Goal: Task Accomplishment & Management: Complete application form

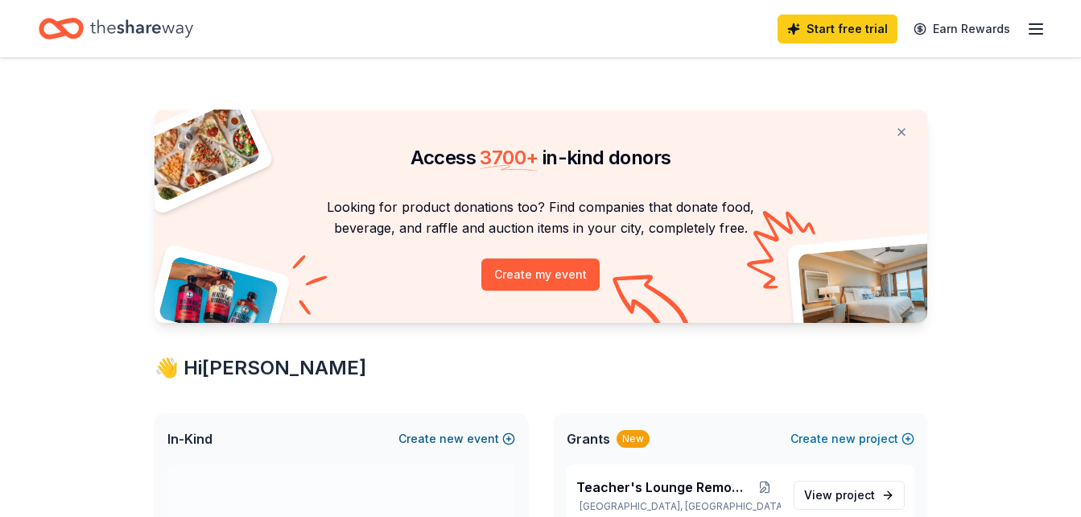
click at [461, 439] on span "new" at bounding box center [452, 438] width 24 height 19
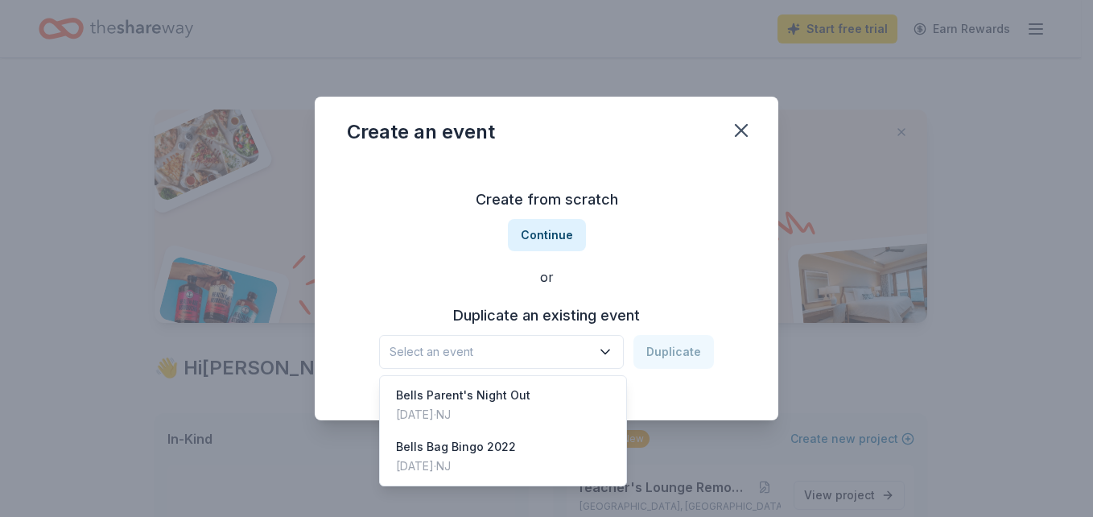
click at [604, 351] on icon "button" at bounding box center [605, 352] width 16 height 16
click at [806, 186] on div "Create an event Create from scratch Continue or Duplicate an existing event Sel…" at bounding box center [546, 258] width 1093 height 517
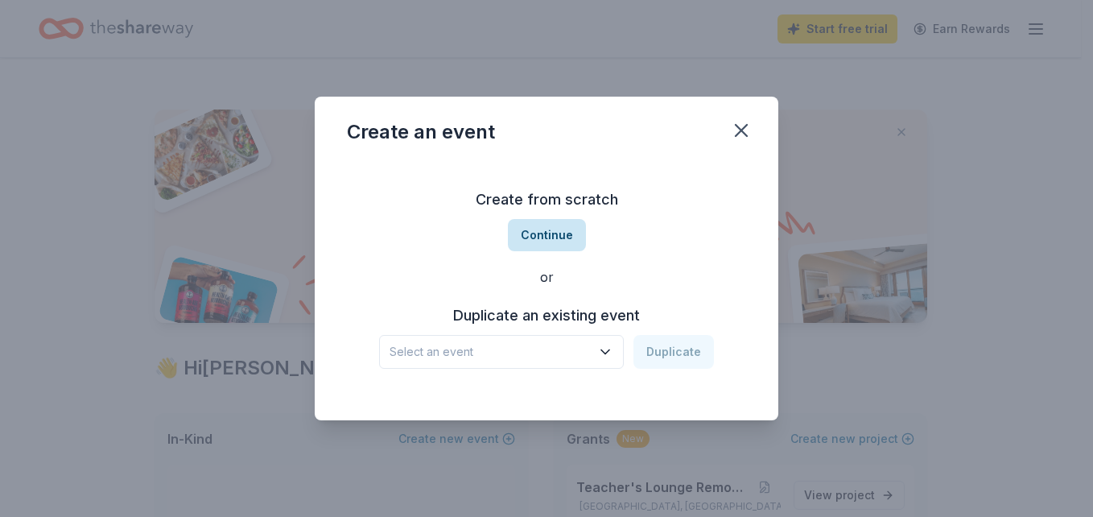
click at [556, 237] on button "Continue" at bounding box center [547, 235] width 78 height 32
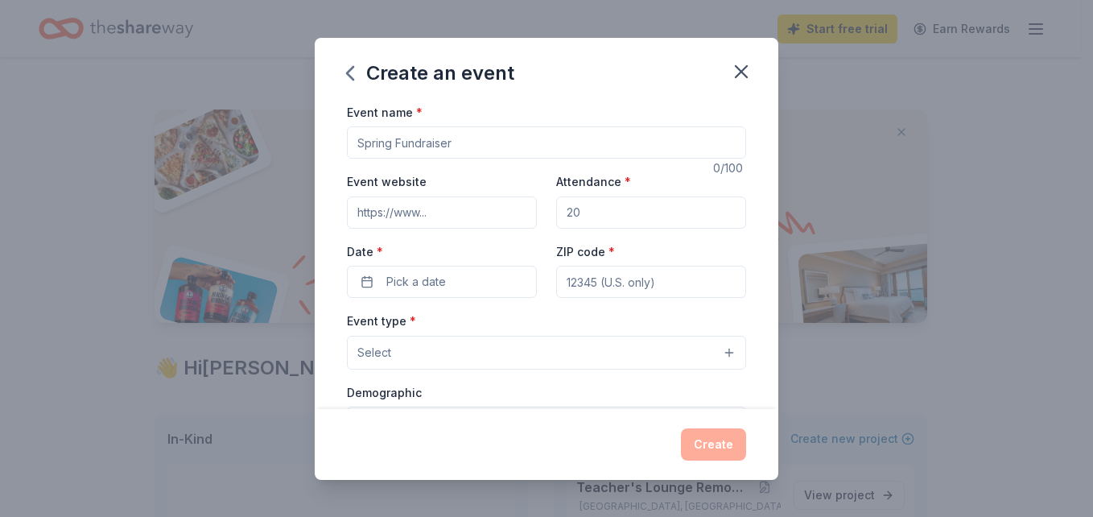
drag, startPoint x: 465, startPoint y: 149, endPoint x: 403, endPoint y: 149, distance: 62.0
click at [465, 149] on input "Event name *" at bounding box center [546, 142] width 399 height 32
click at [403, 149] on input "Event name *" at bounding box center [546, 142] width 399 height 32
type input "Bells Bag Bingo"
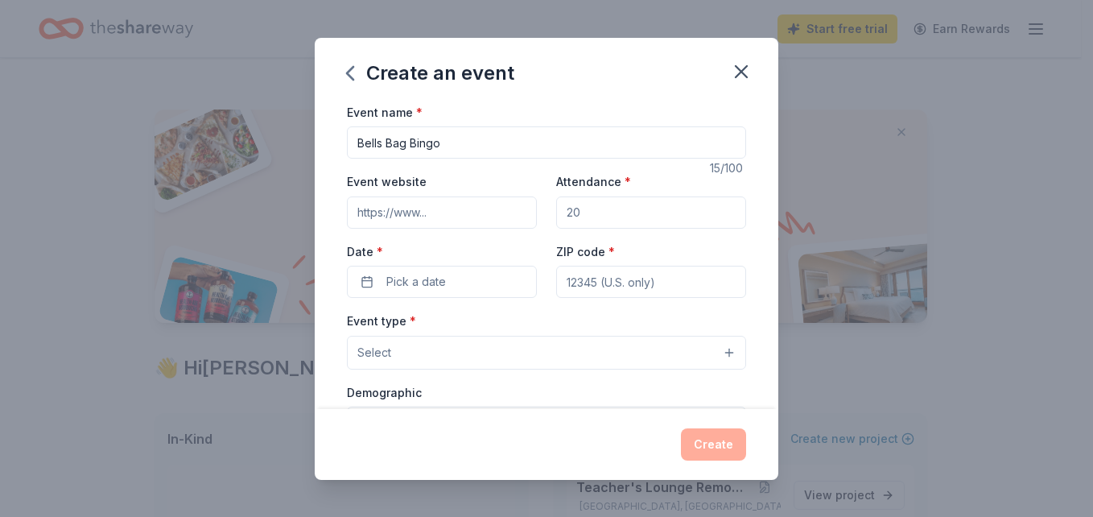
click at [454, 216] on input "Event website" at bounding box center [442, 212] width 190 height 32
type input "wtps.org"
click at [592, 204] on input "Attendance *" at bounding box center [651, 212] width 190 height 32
type input "300"
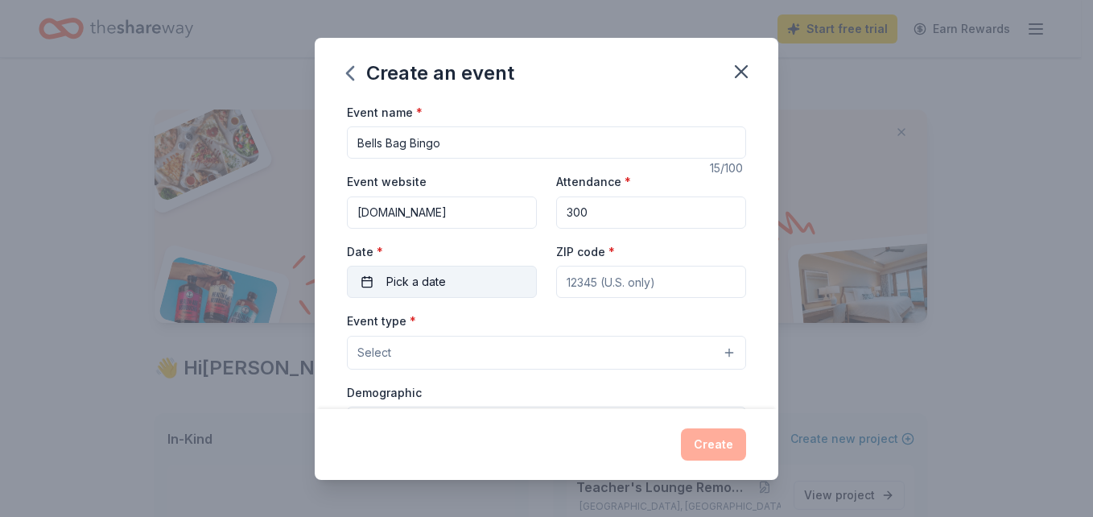
click at [370, 285] on button "Pick a date" at bounding box center [442, 282] width 190 height 32
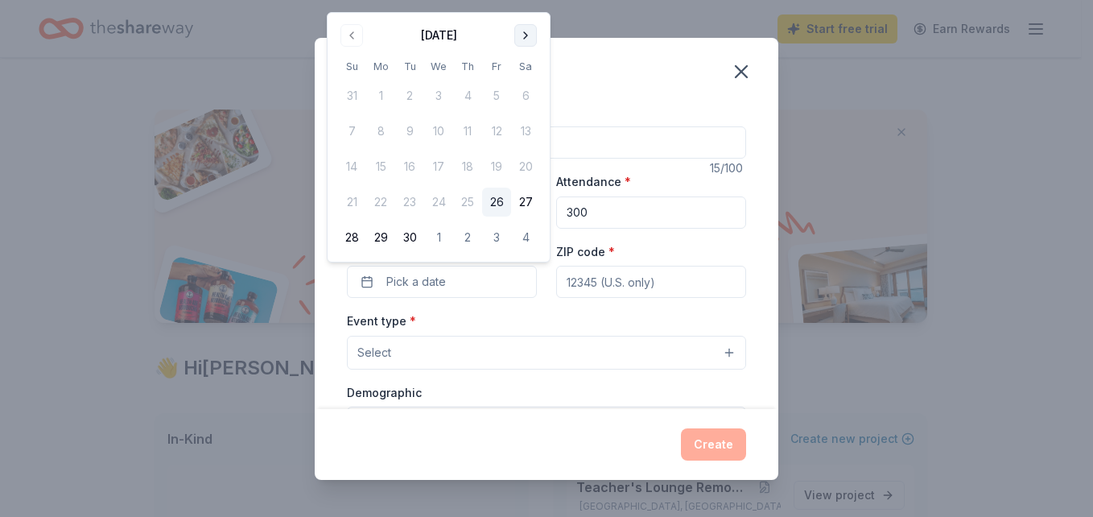
click at [523, 35] on button "Go to next month" at bounding box center [525, 35] width 23 height 23
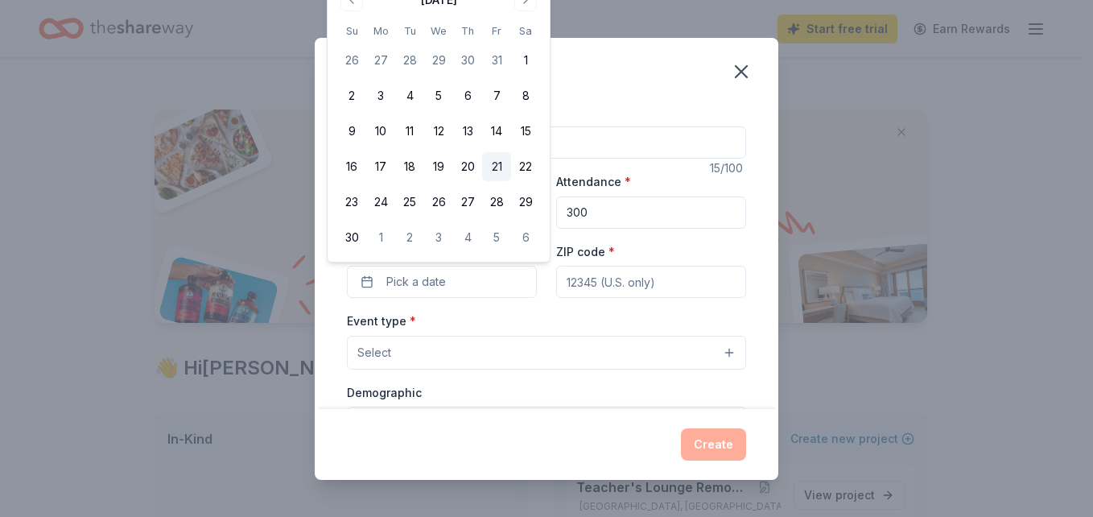
click at [494, 166] on button "21" at bounding box center [496, 166] width 29 height 29
click at [576, 277] on input "ZIP code *" at bounding box center [651, 282] width 190 height 32
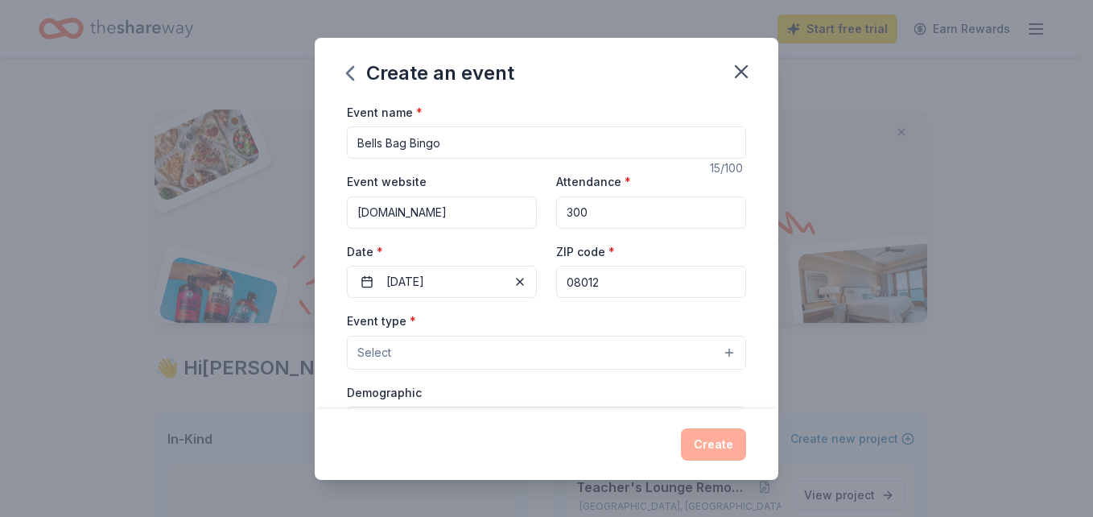
type input "08012"
click at [492, 350] on button "Select" at bounding box center [546, 353] width 399 height 34
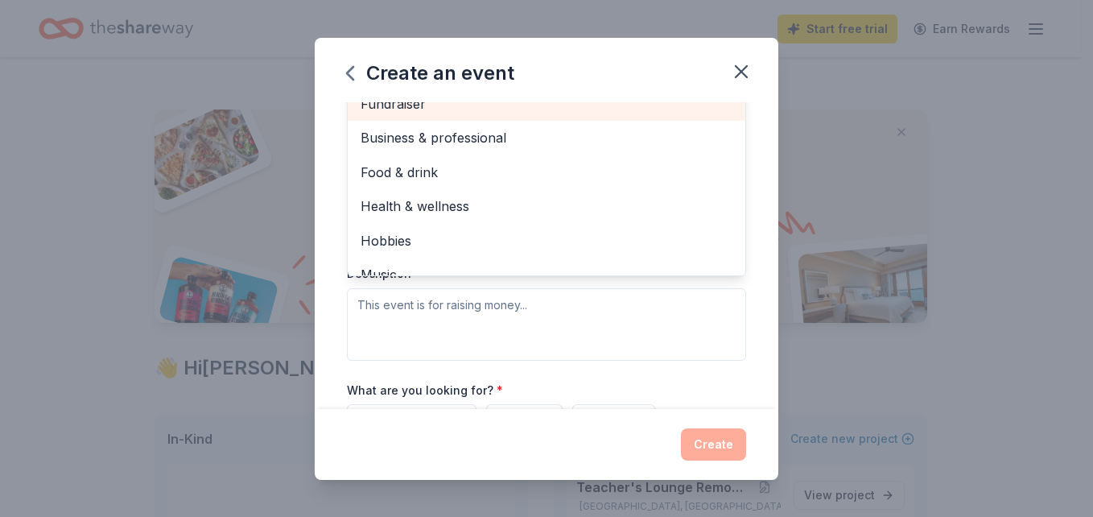
scroll to position [275, 0]
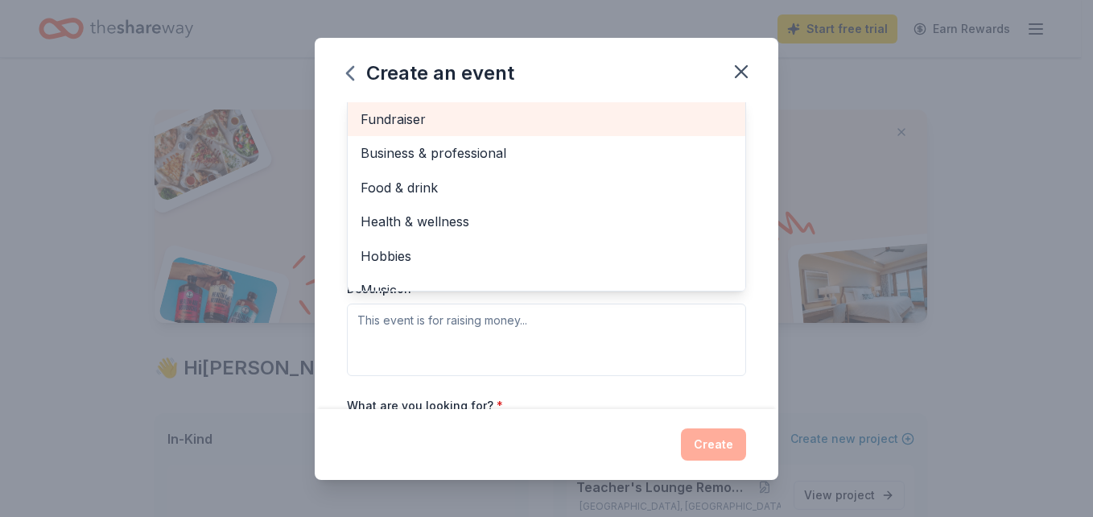
click at [591, 105] on div "Fundraiser" at bounding box center [547, 119] width 398 height 34
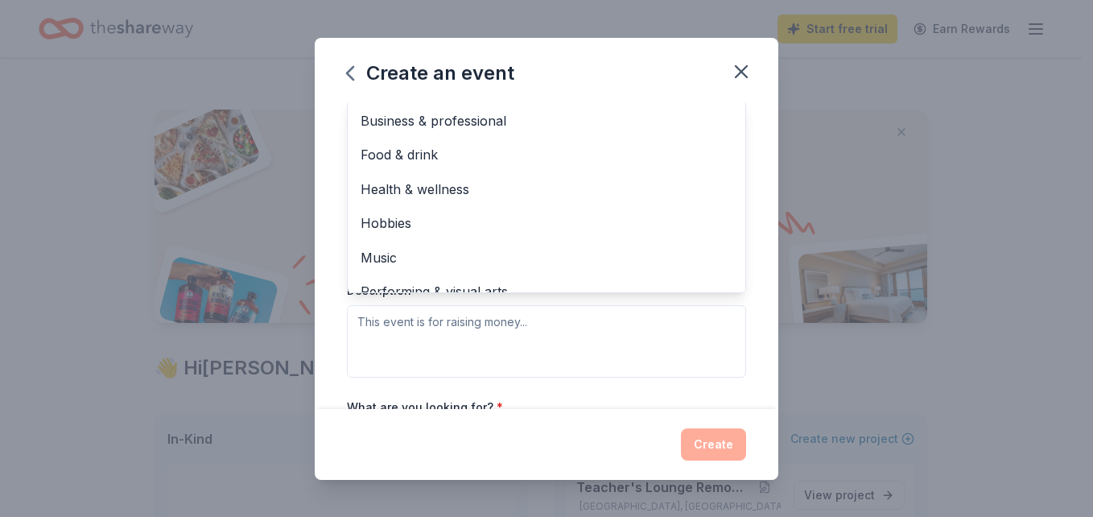
click at [234, 171] on div "Create an event Event name * Bells Bag Bingo 15 /100 Event website wtps.org Att…" at bounding box center [546, 258] width 1093 height 517
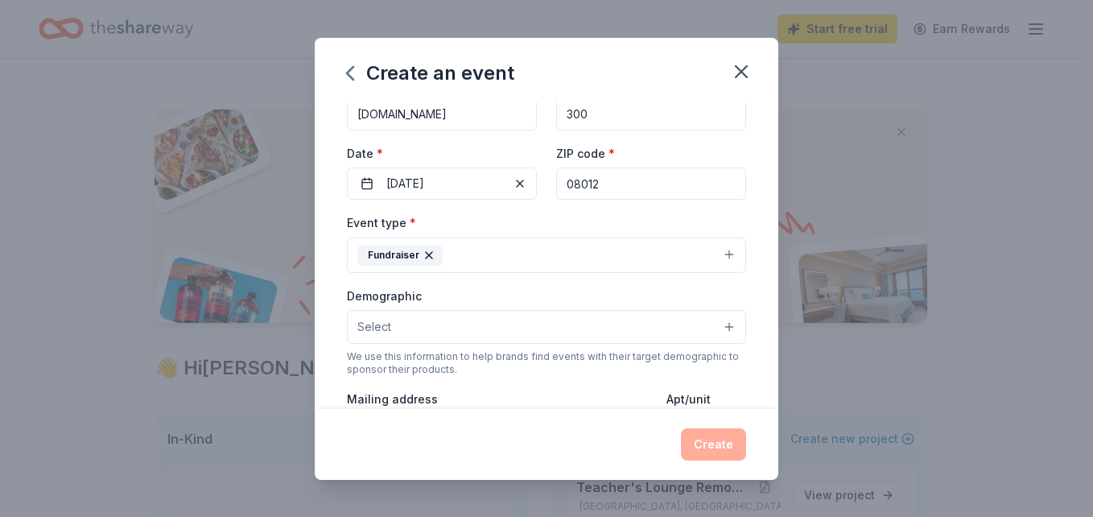
click at [717, 326] on button "Select" at bounding box center [546, 327] width 399 height 34
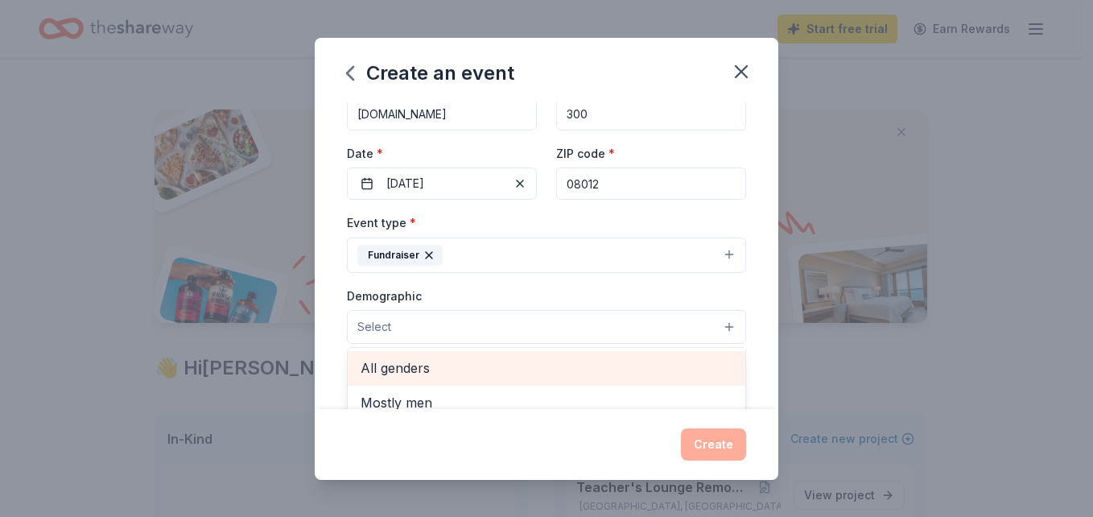
click at [680, 357] on span "All genders" at bounding box center [547, 367] width 372 height 21
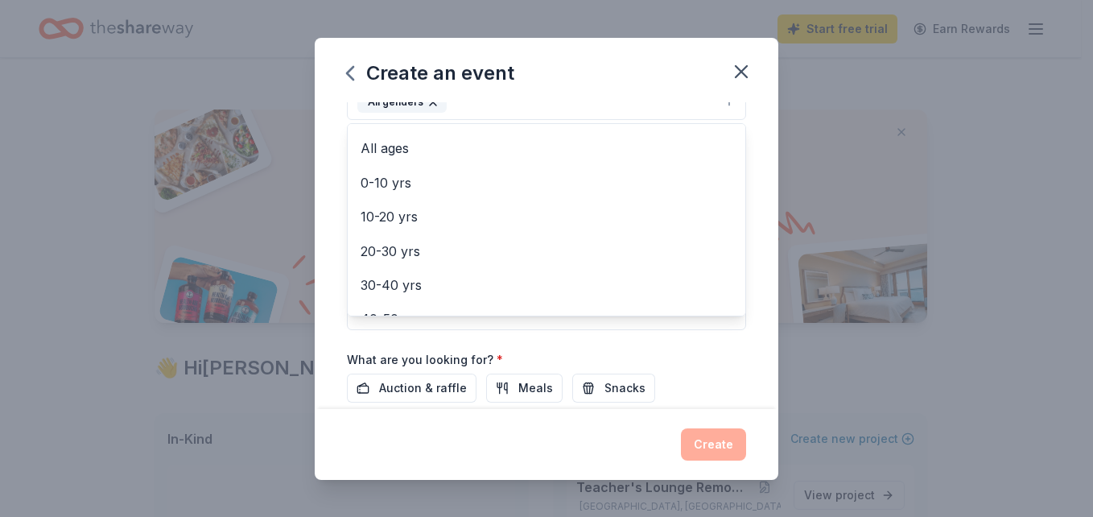
scroll to position [97, 0]
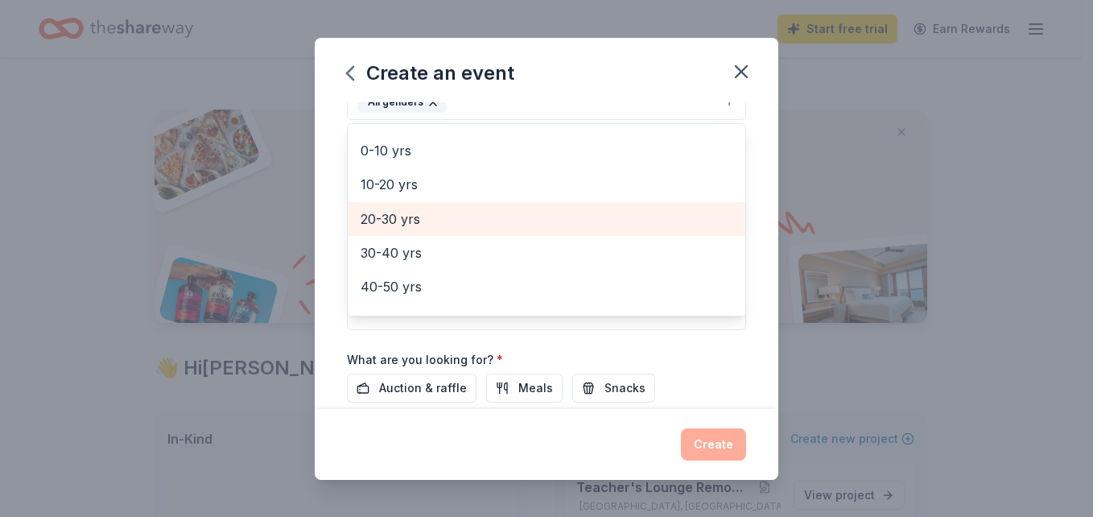
click at [429, 219] on span "20-30 yrs" at bounding box center [547, 219] width 372 height 21
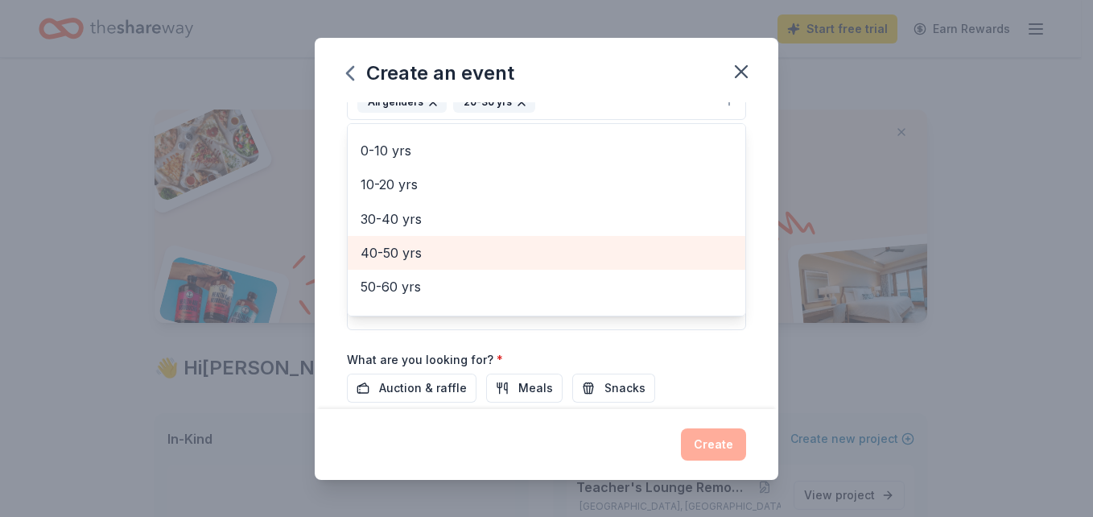
click at [419, 251] on span "40-50 yrs" at bounding box center [547, 252] width 372 height 21
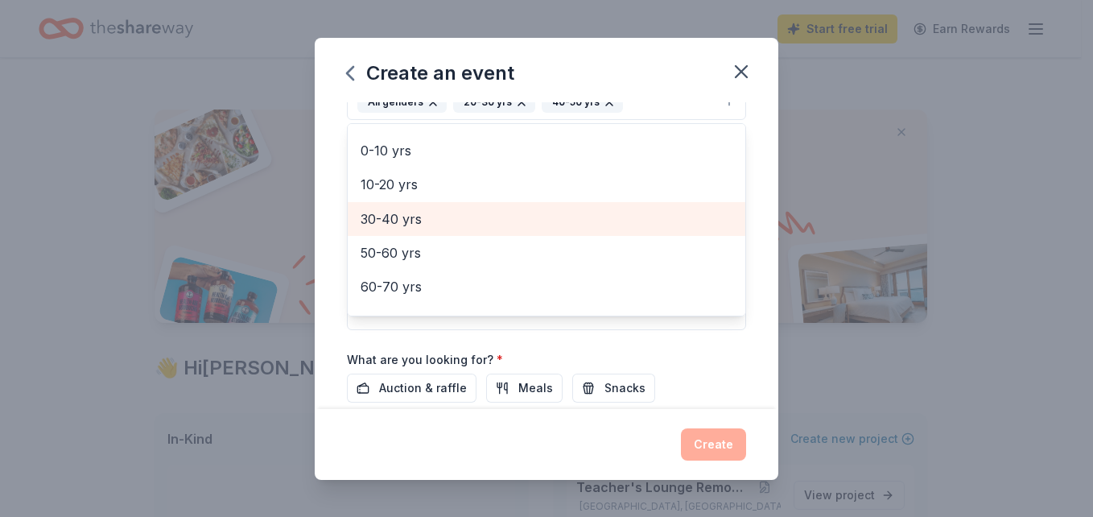
click at [414, 233] on div "30-40 yrs" at bounding box center [547, 219] width 398 height 34
click at [411, 229] on span "50-60 yrs" at bounding box center [547, 219] width 372 height 21
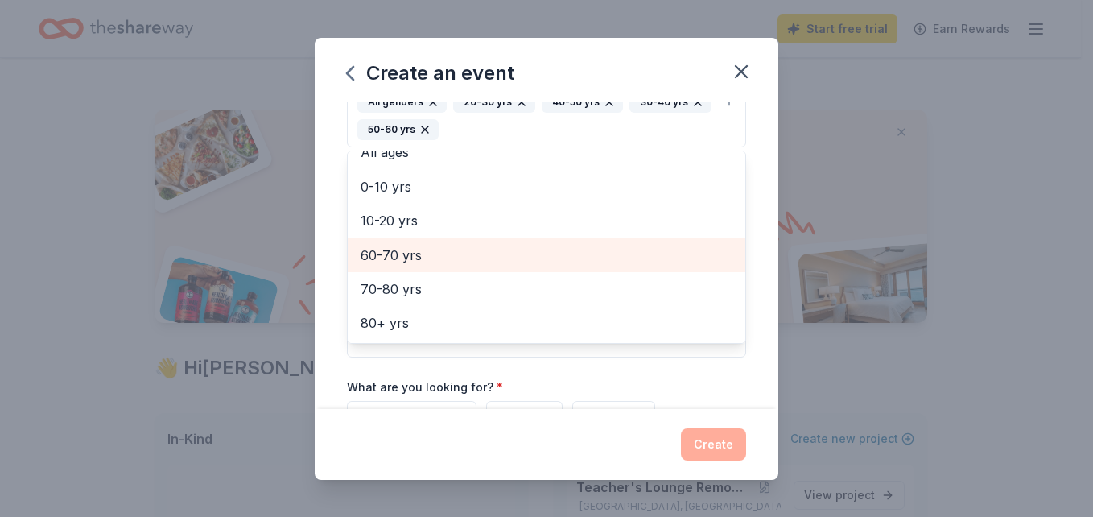
scroll to position [88, 0]
click at [411, 246] on span "60-70 yrs" at bounding box center [547, 255] width 372 height 21
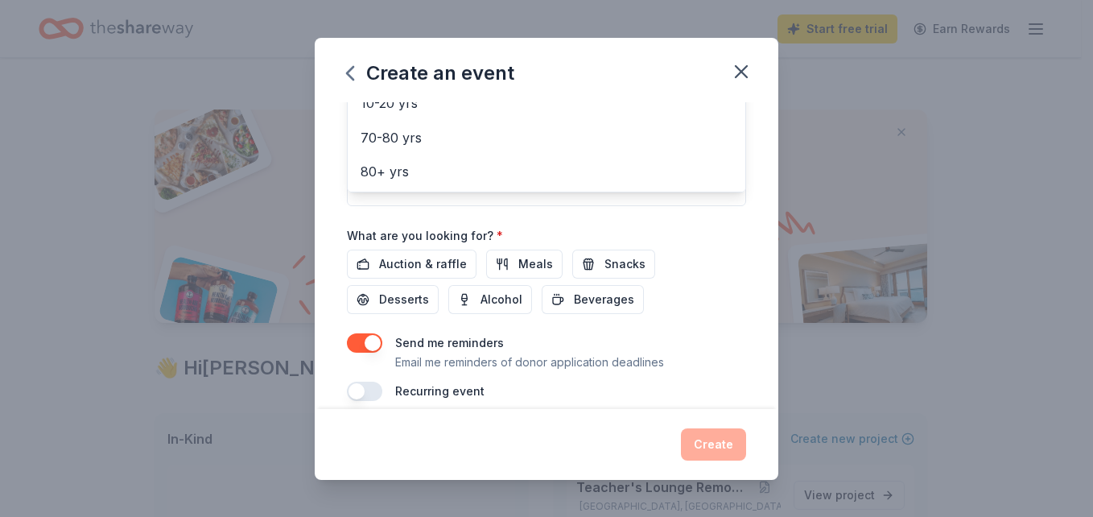
scroll to position [485, 0]
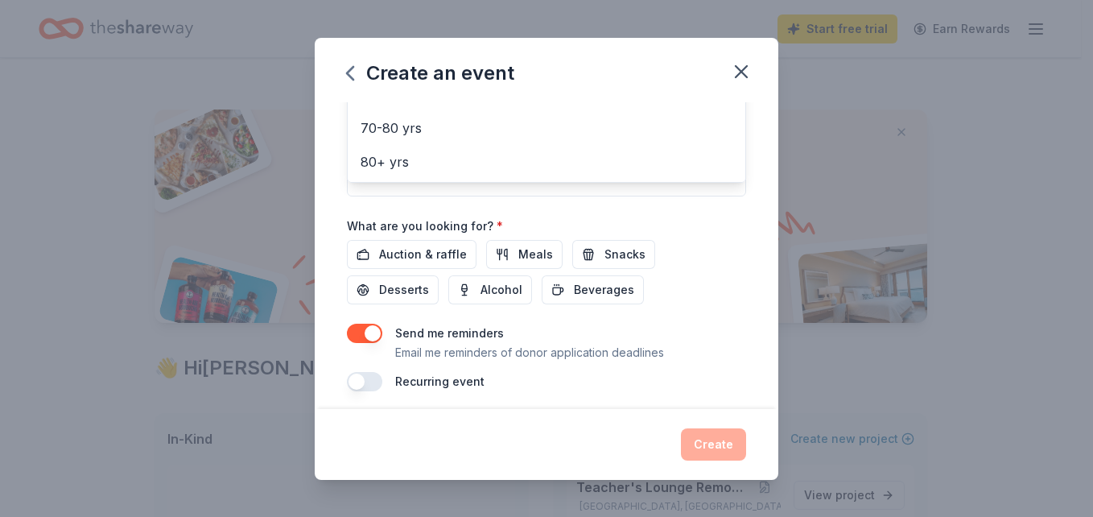
click at [445, 259] on div "Event name * Bells Bag Bingo 15 /100 Event website wtps.org Attendance * 300 Da…" at bounding box center [546, 5] width 399 height 774
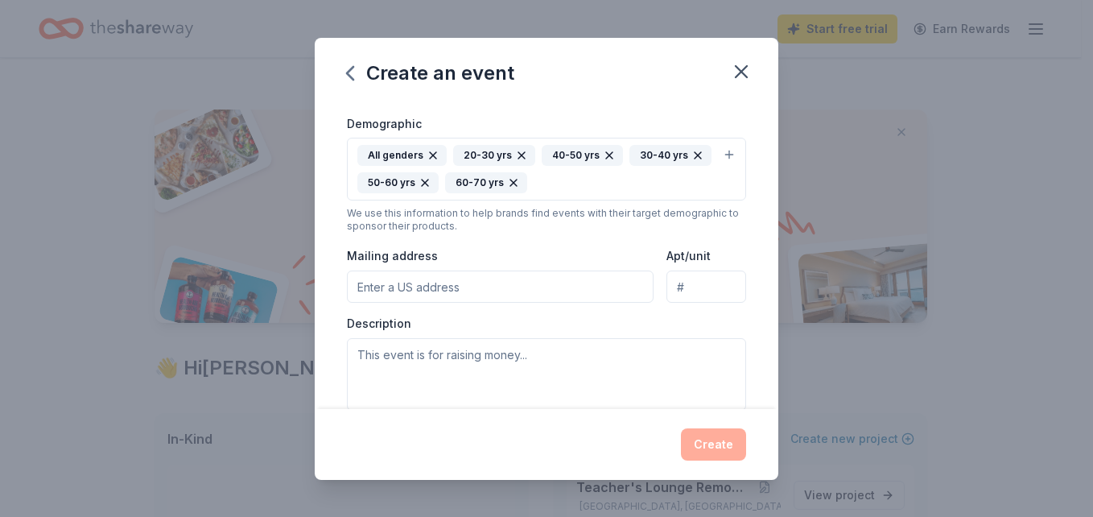
scroll to position [281, 0]
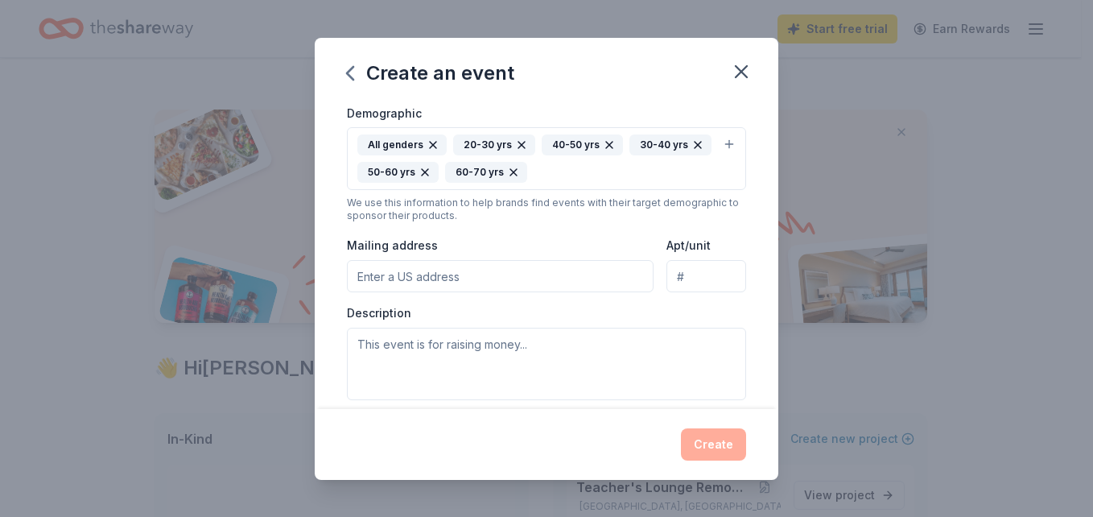
click at [410, 283] on input "Mailing address" at bounding box center [500, 276] width 307 height 32
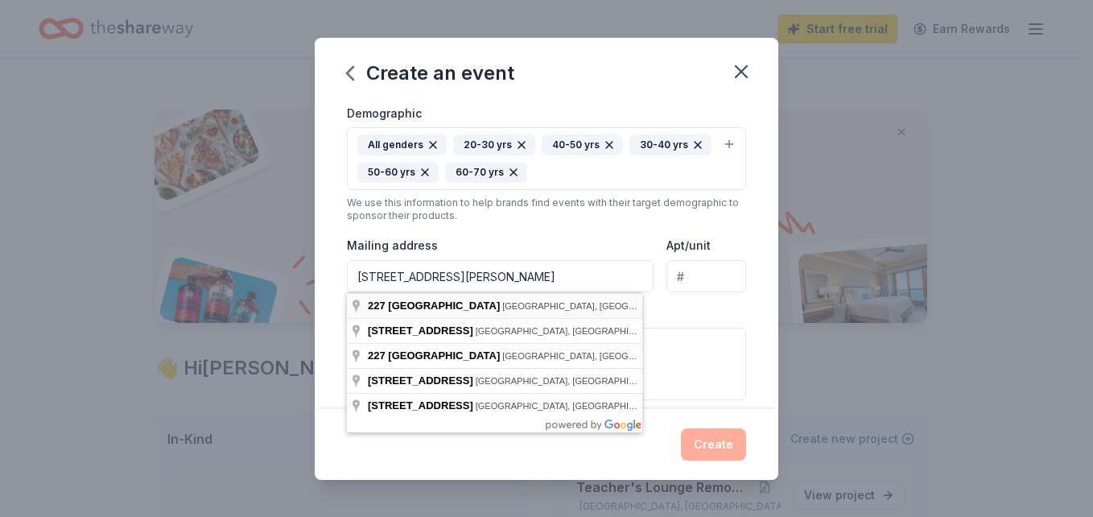
type input "227 Greentree Road, Washington Township, NJ, 08012"
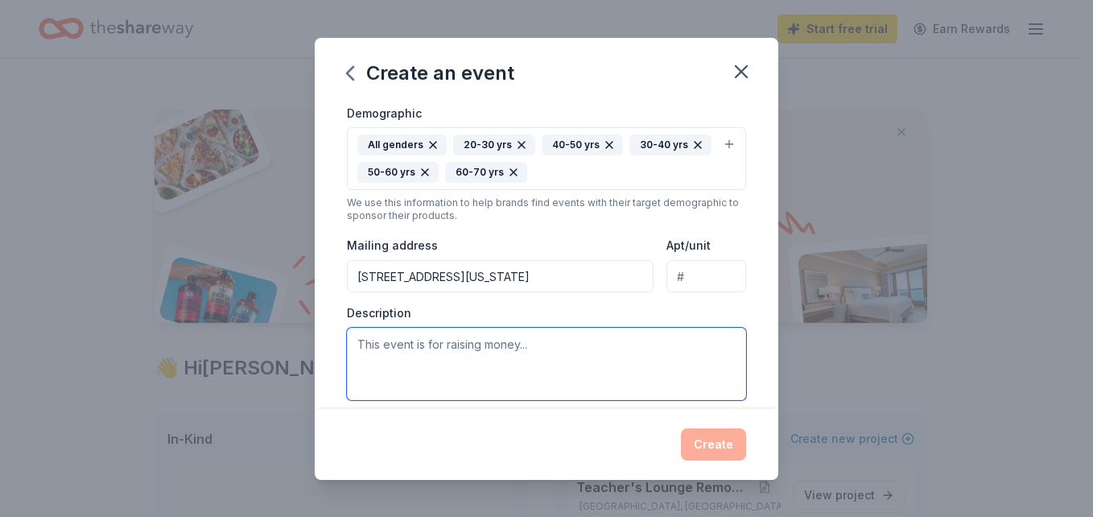
click at [382, 343] on textarea at bounding box center [546, 364] width 399 height 72
type textarea "T"
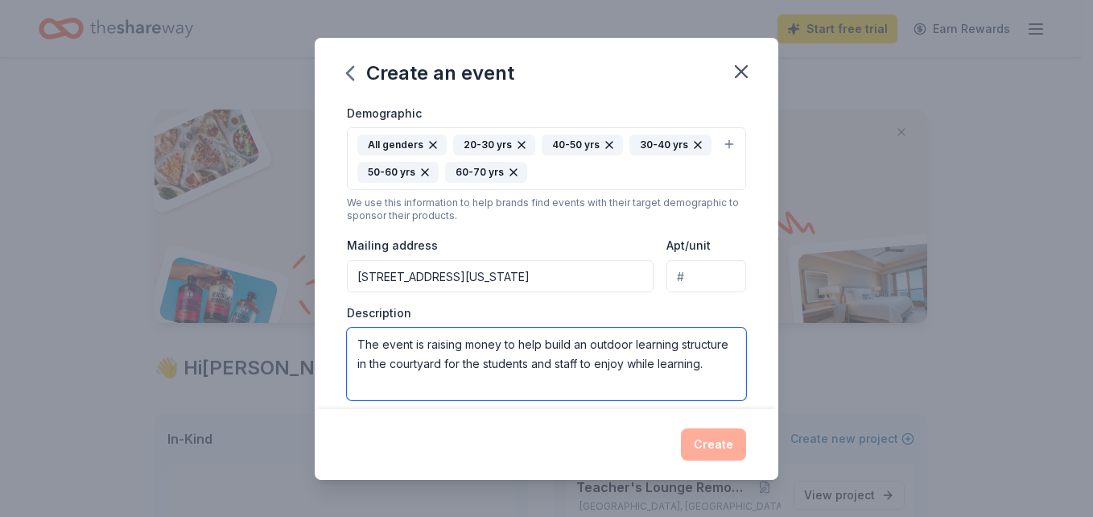
type textarea "The event is raising money to help build an outdoor learning structure in the c…"
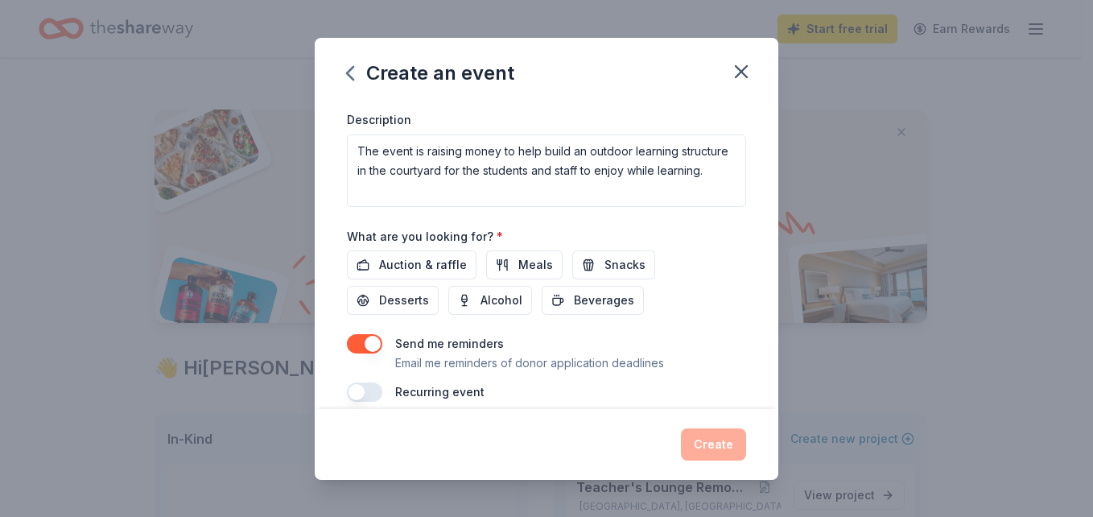
scroll to position [493, 0]
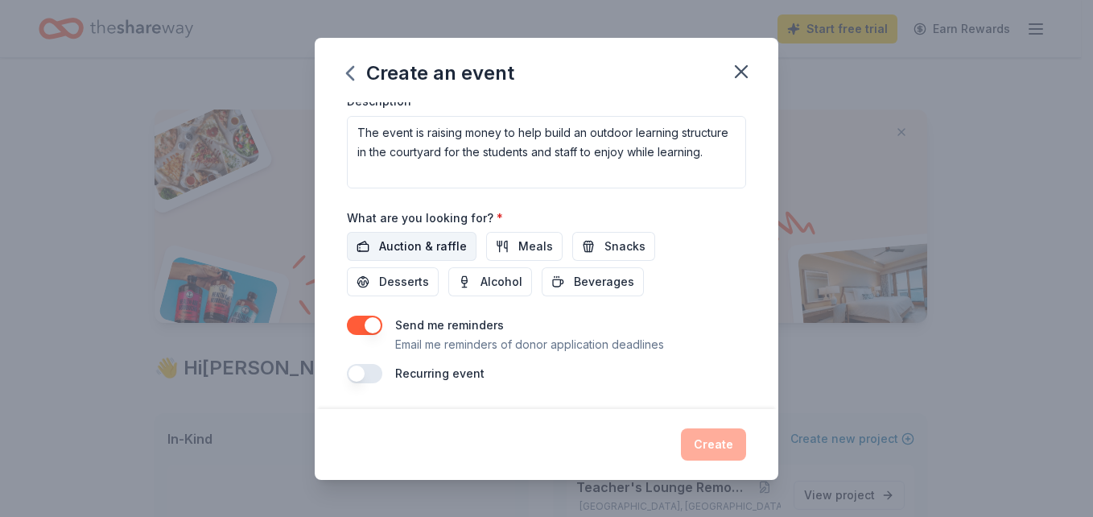
click at [439, 248] on span "Auction & raffle" at bounding box center [423, 246] width 88 height 19
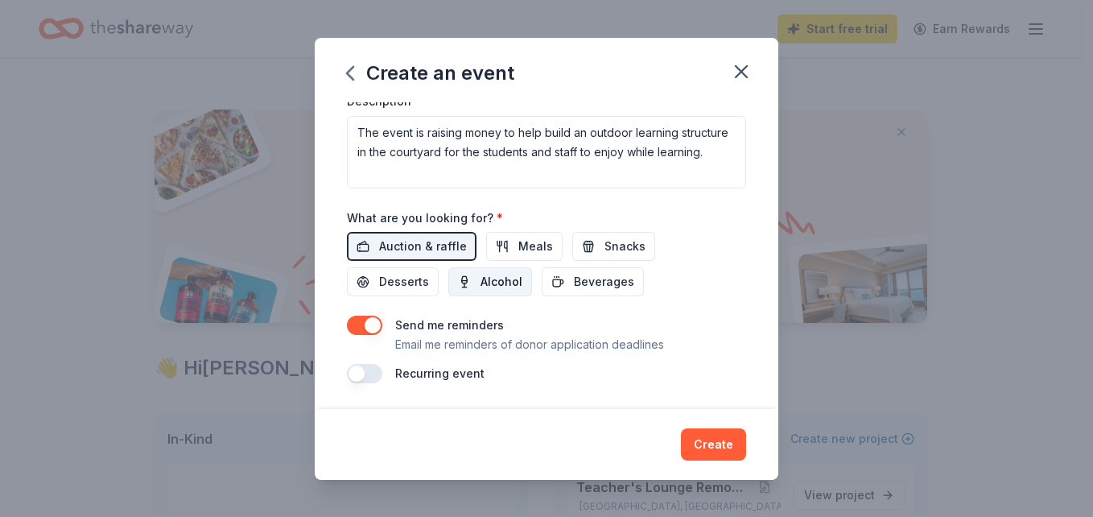
click at [470, 279] on button "Alcohol" at bounding box center [490, 281] width 84 height 29
click at [721, 438] on button "Create" at bounding box center [713, 444] width 65 height 32
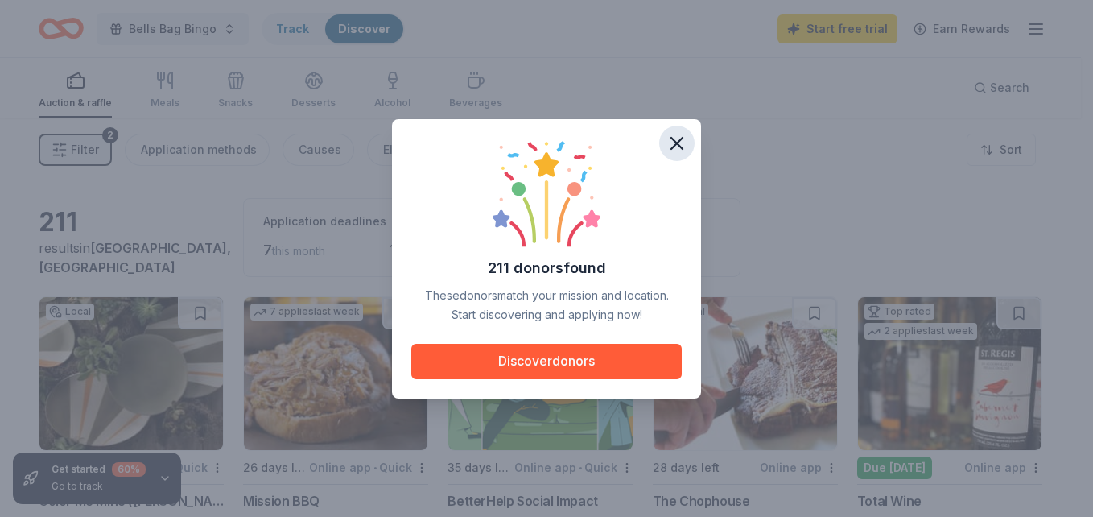
click at [683, 138] on icon "button" at bounding box center [676, 143] width 11 height 11
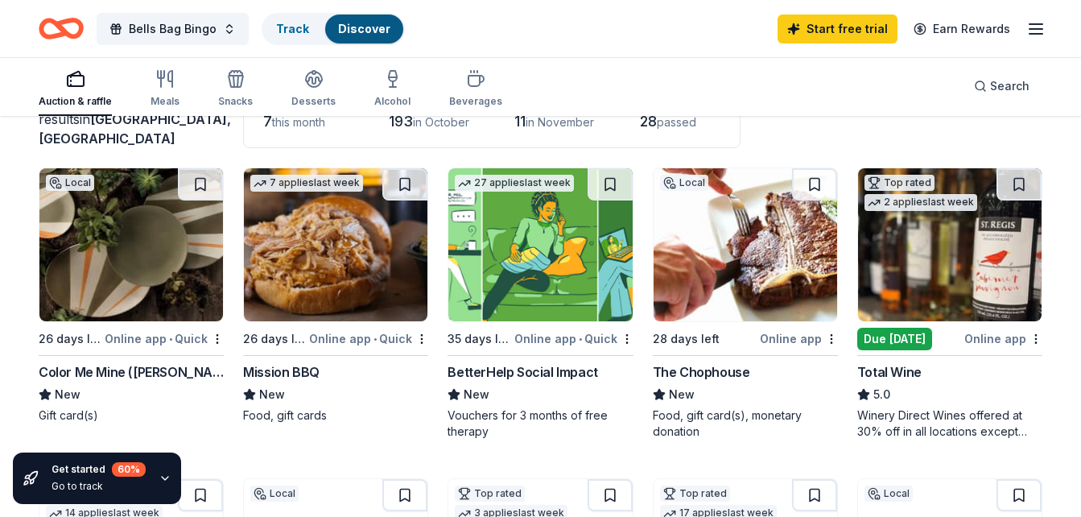
scroll to position [161, 0]
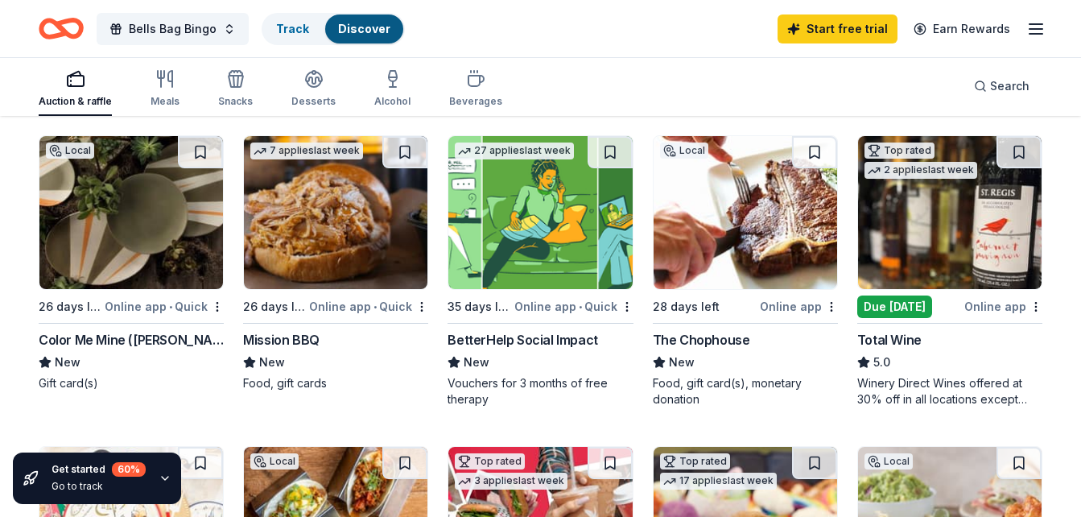
click at [122, 312] on div "Online app • Quick" at bounding box center [164, 306] width 119 height 20
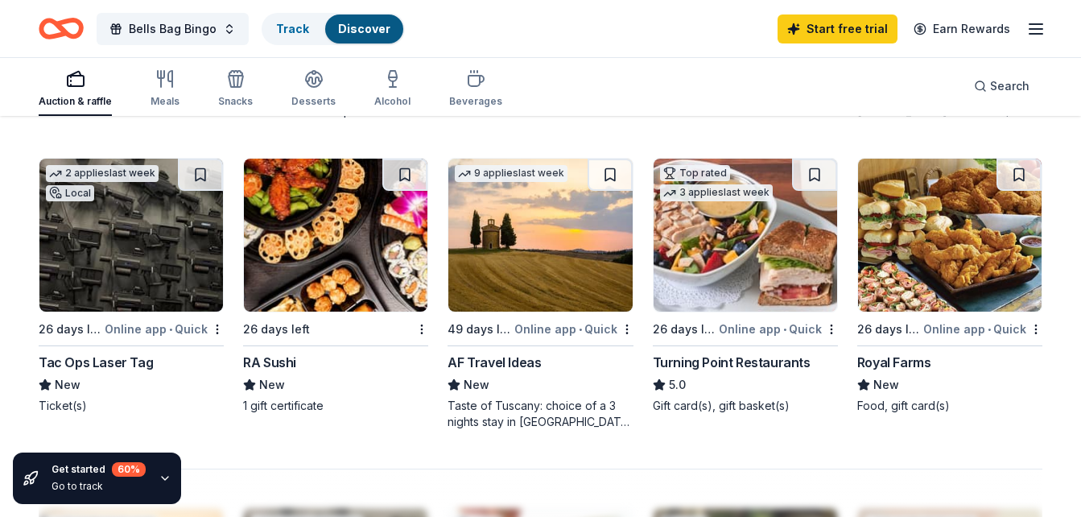
scroll to position [1063, 0]
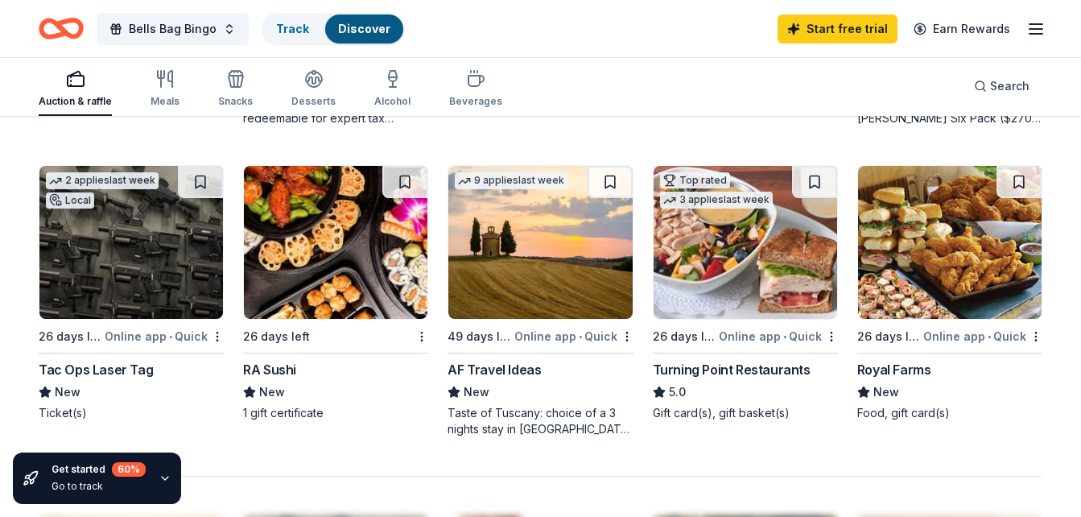
click at [948, 328] on div "Online app • Quick" at bounding box center [982, 336] width 119 height 20
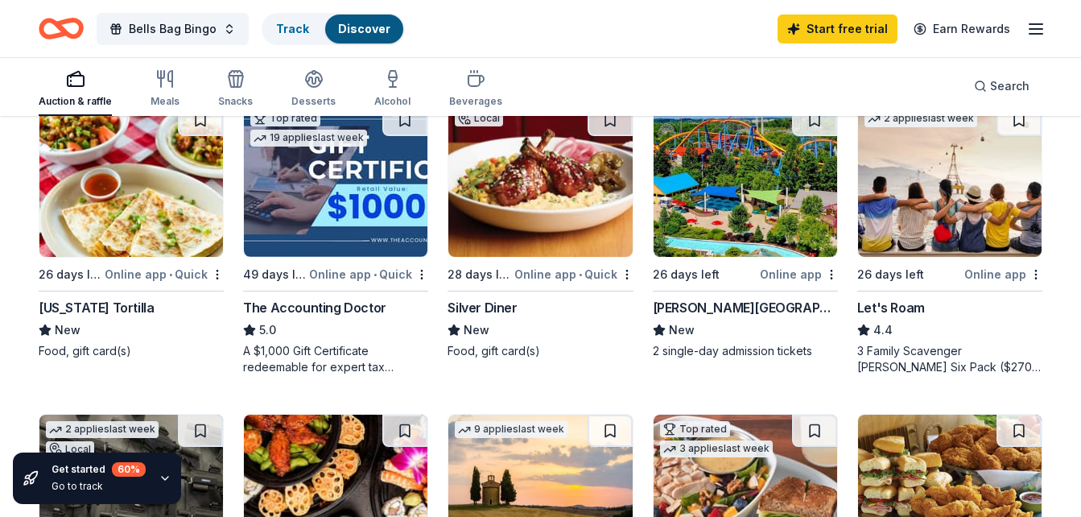
scroll to position [806, 0]
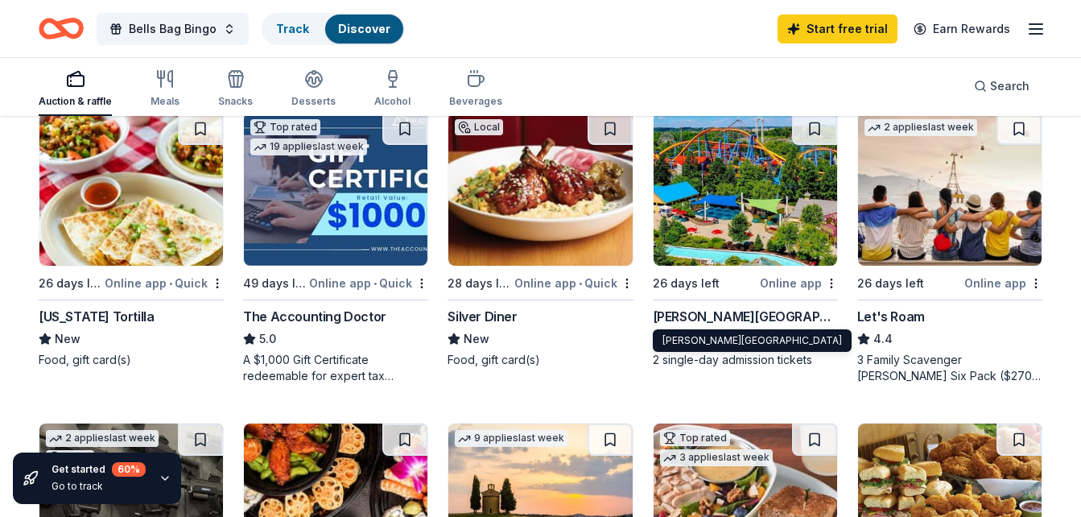
click at [734, 315] on div "Dorney Park & Wildwater Kingdom" at bounding box center [745, 316] width 185 height 19
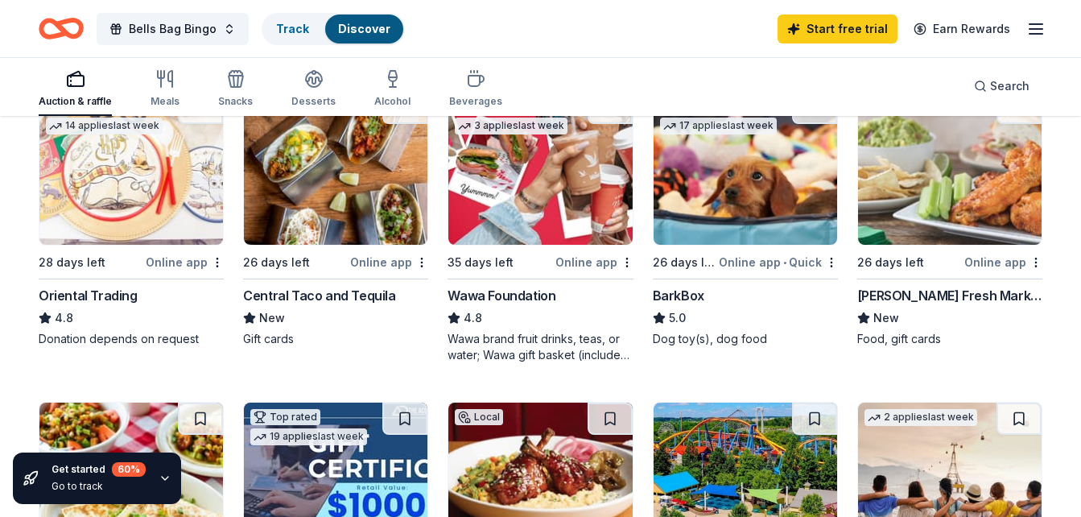
scroll to position [473, 0]
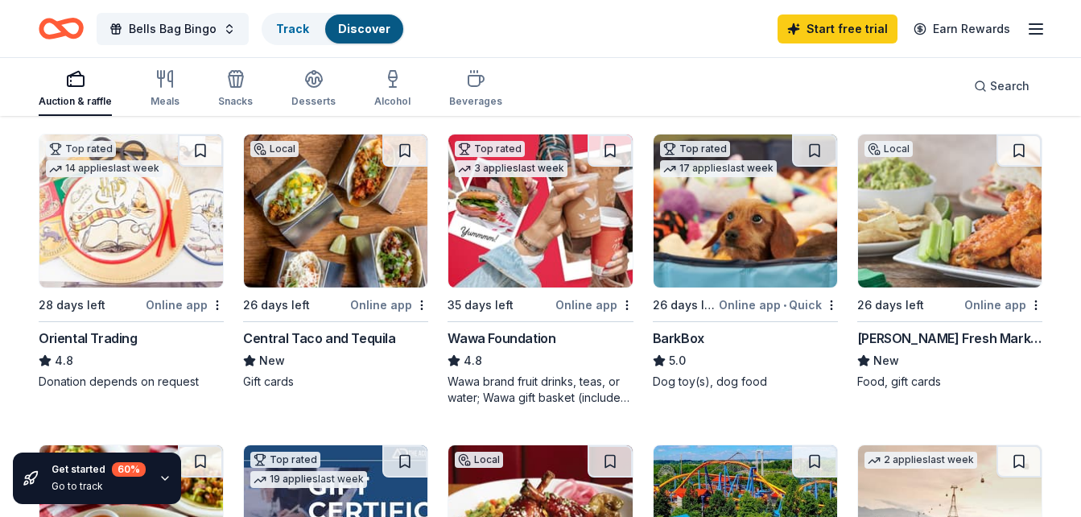
click at [340, 336] on div "Central Taco and Tequila" at bounding box center [319, 337] width 152 height 19
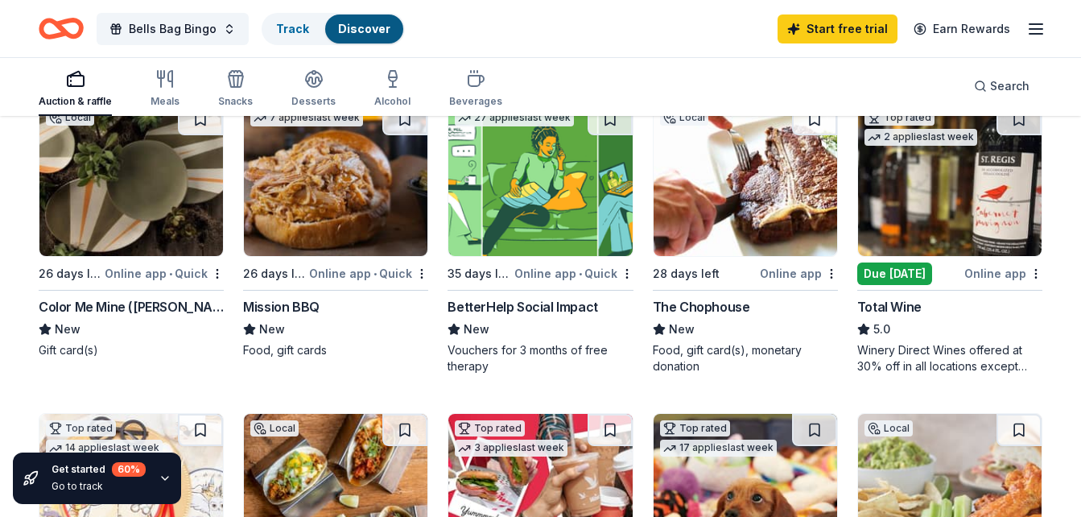
scroll to position [151, 0]
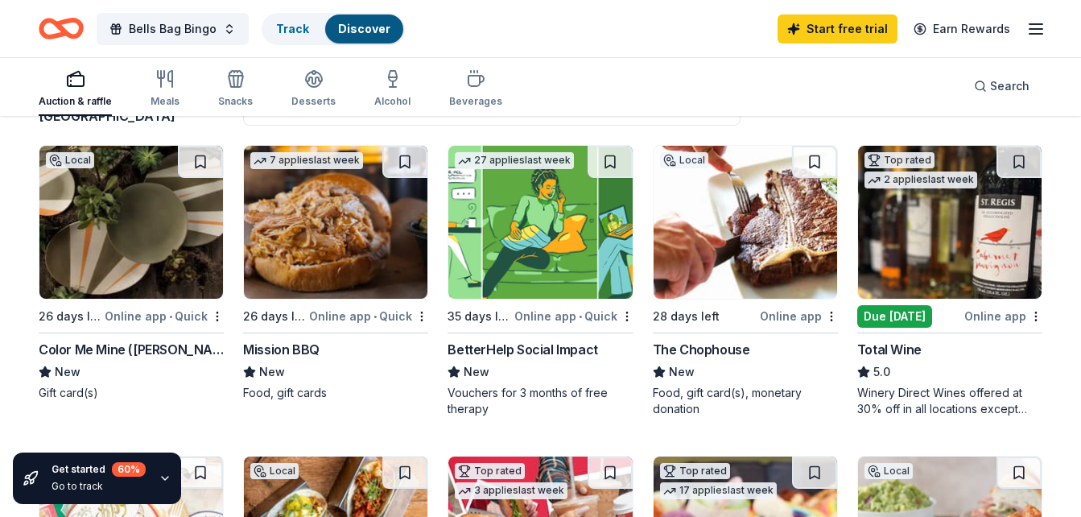
click at [301, 343] on div "Mission BBQ" at bounding box center [281, 349] width 76 height 19
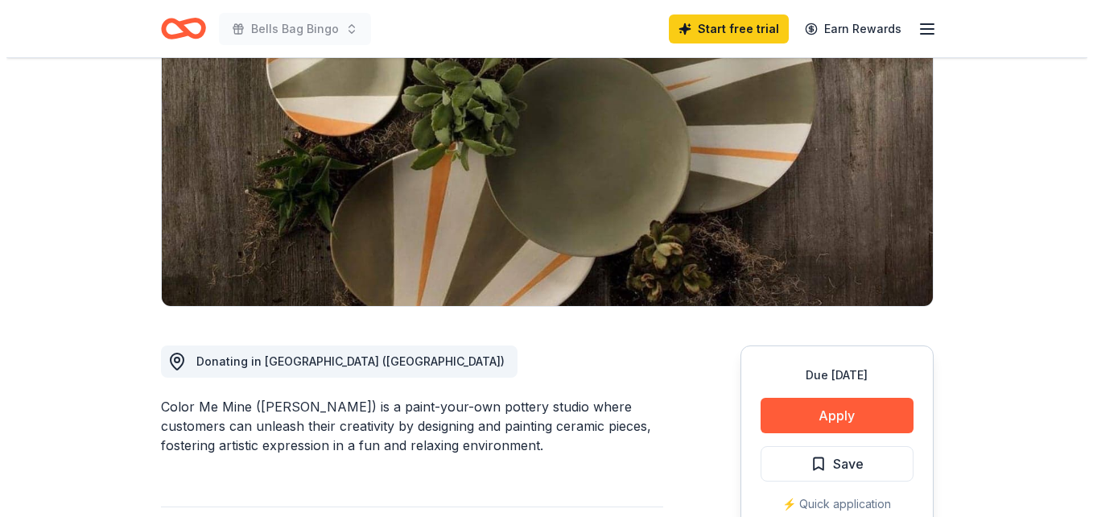
scroll to position [237, 0]
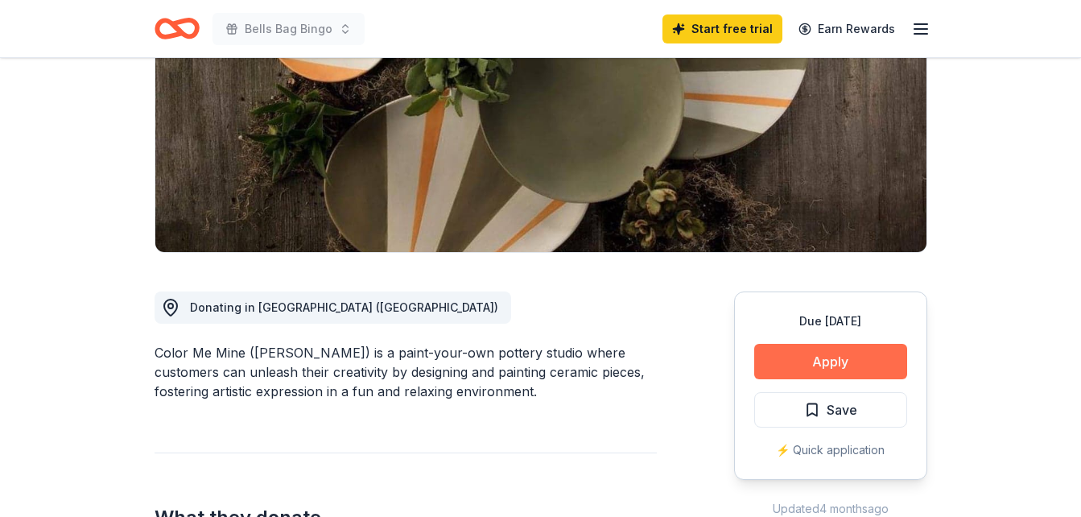
click at [851, 365] on button "Apply" at bounding box center [830, 361] width 153 height 35
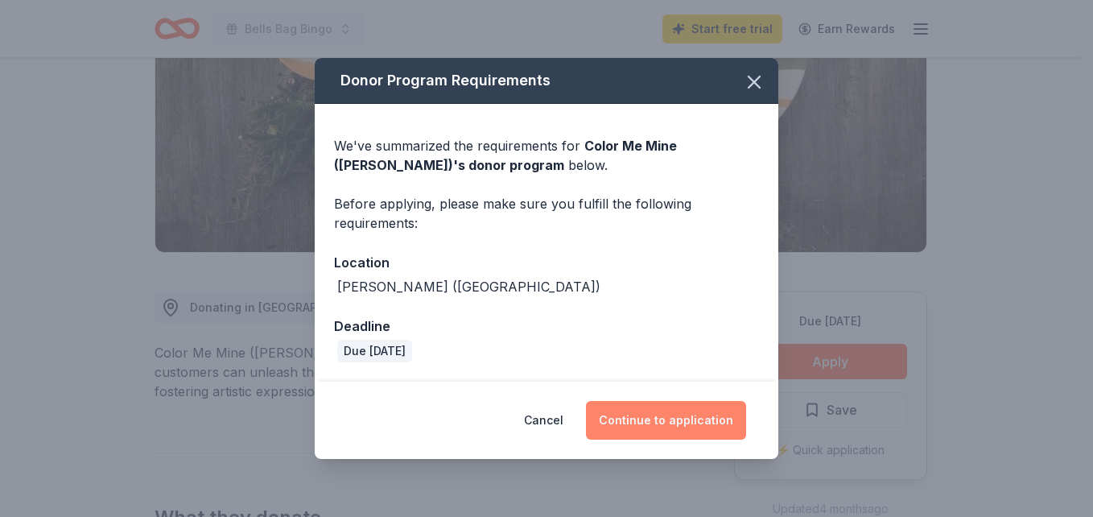
click at [715, 419] on button "Continue to application" at bounding box center [666, 420] width 160 height 39
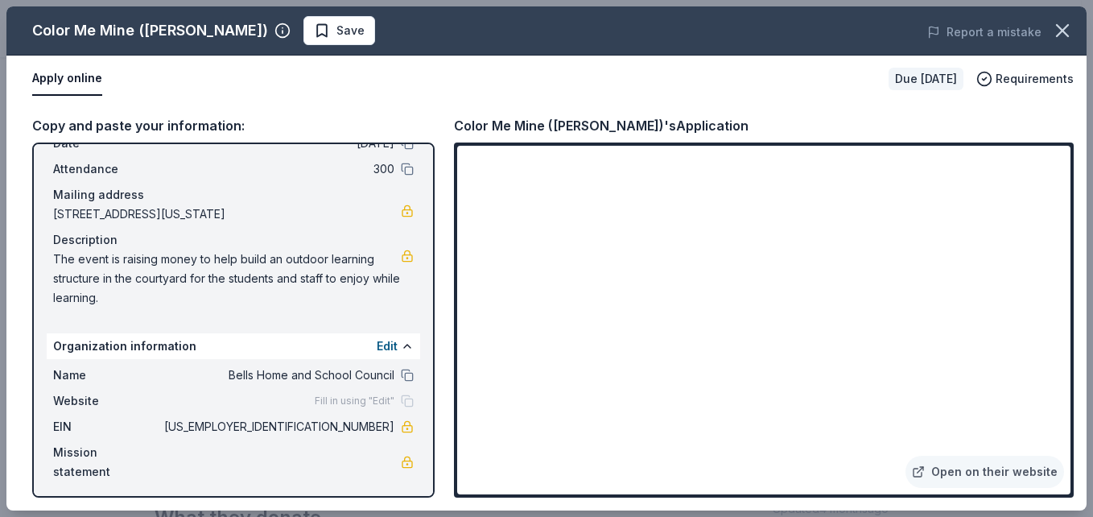
scroll to position [86, 0]
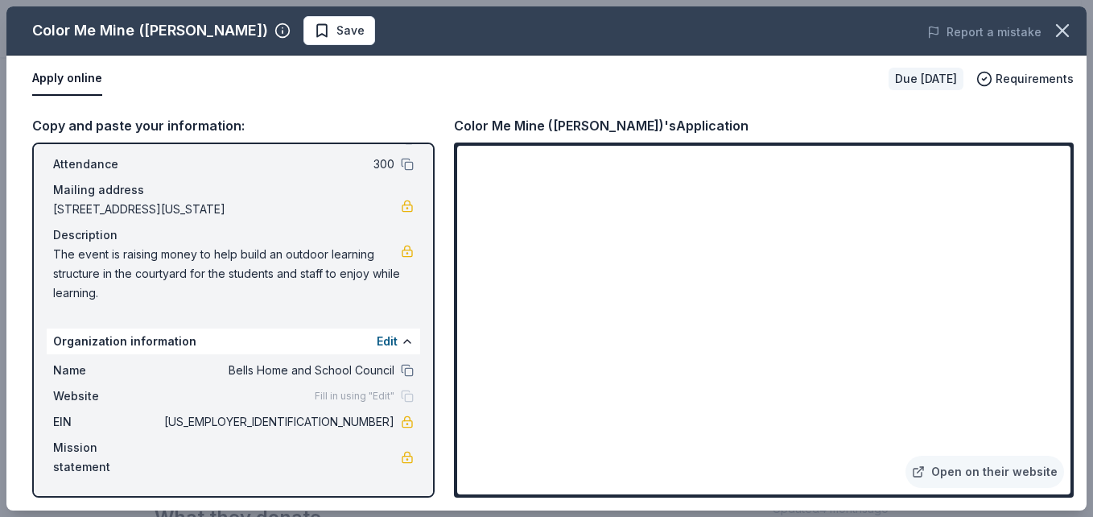
click at [71, 75] on button "Apply online" at bounding box center [67, 79] width 70 height 34
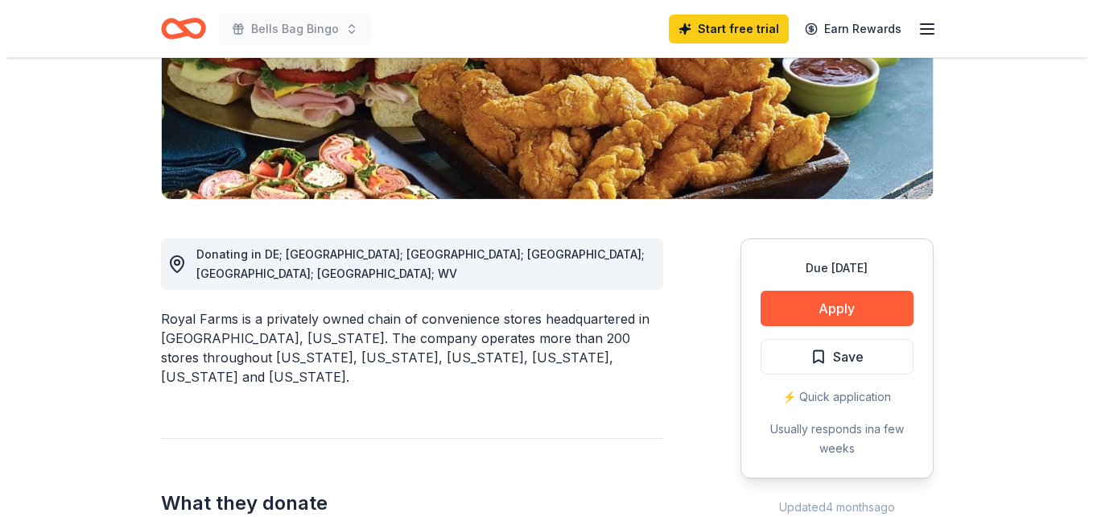
scroll to position [322, 0]
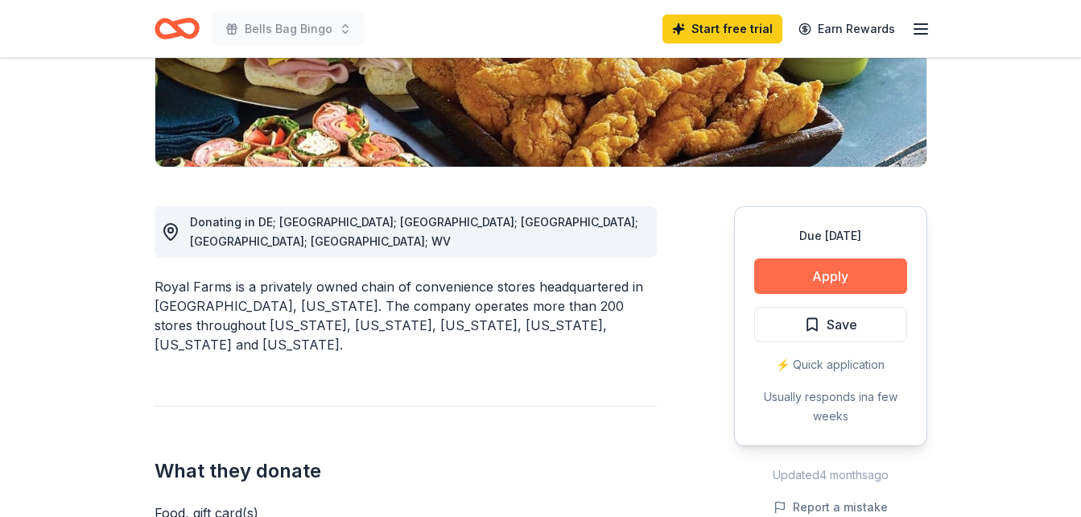
click at [872, 275] on button "Apply" at bounding box center [830, 275] width 153 height 35
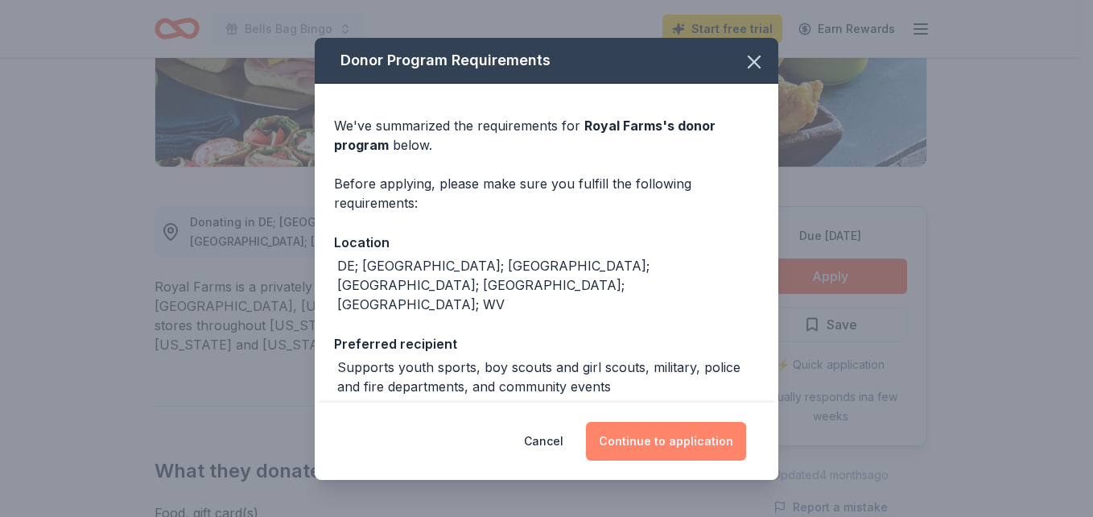
click at [700, 436] on button "Continue to application" at bounding box center [666, 441] width 160 height 39
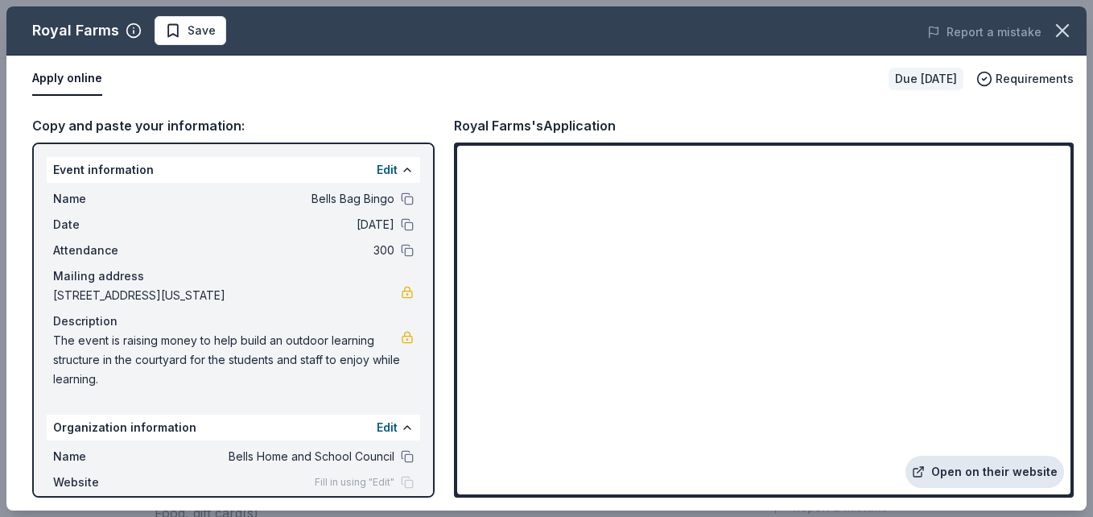
click at [1002, 470] on link "Open on their website" at bounding box center [985, 472] width 159 height 32
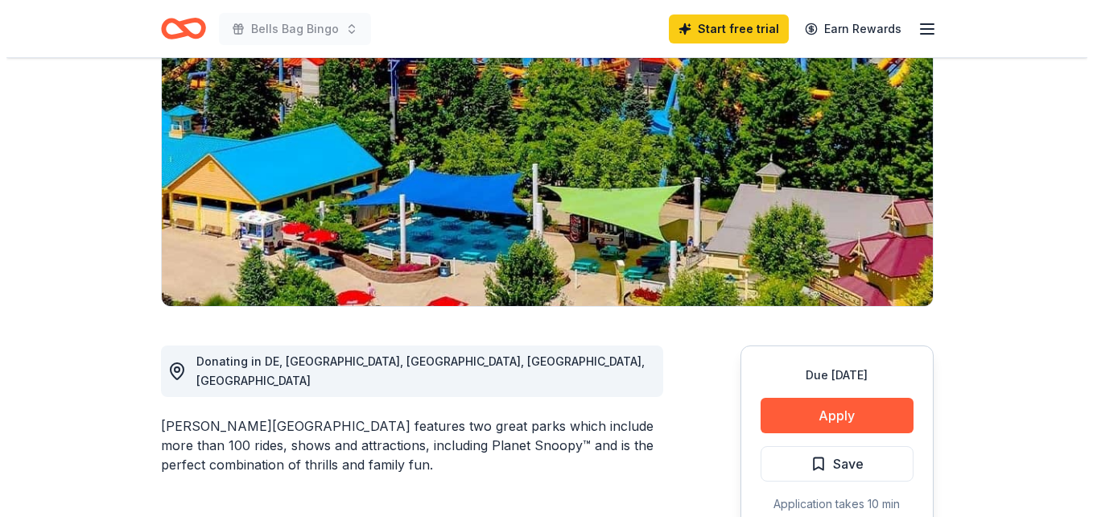
scroll to position [215, 0]
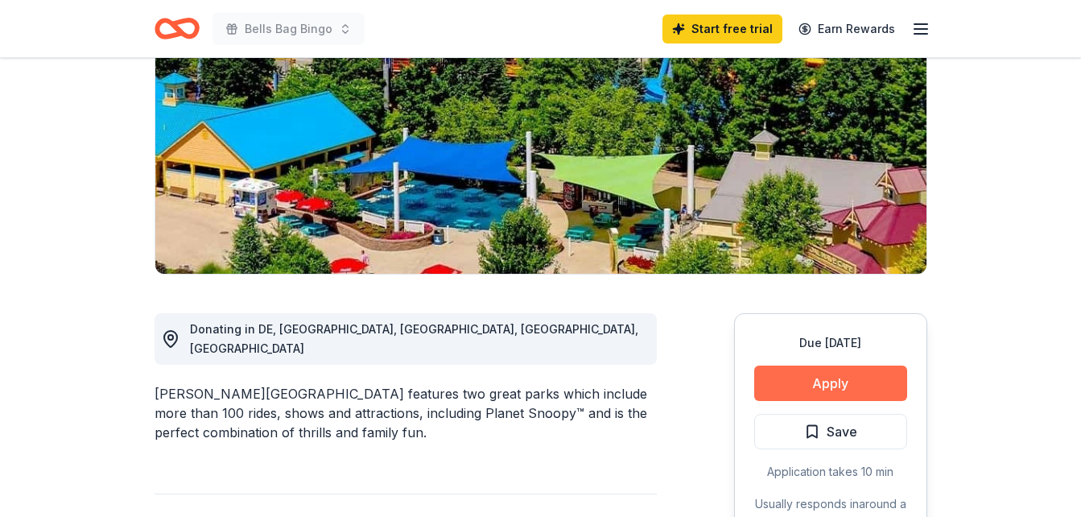
click at [874, 385] on button "Apply" at bounding box center [830, 382] width 153 height 35
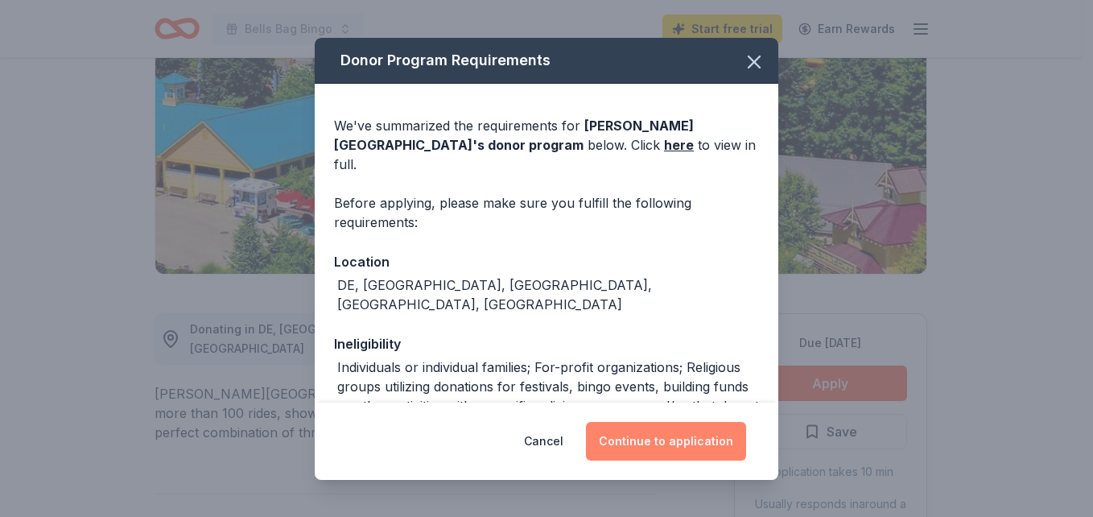
click at [693, 447] on button "Continue to application" at bounding box center [666, 441] width 160 height 39
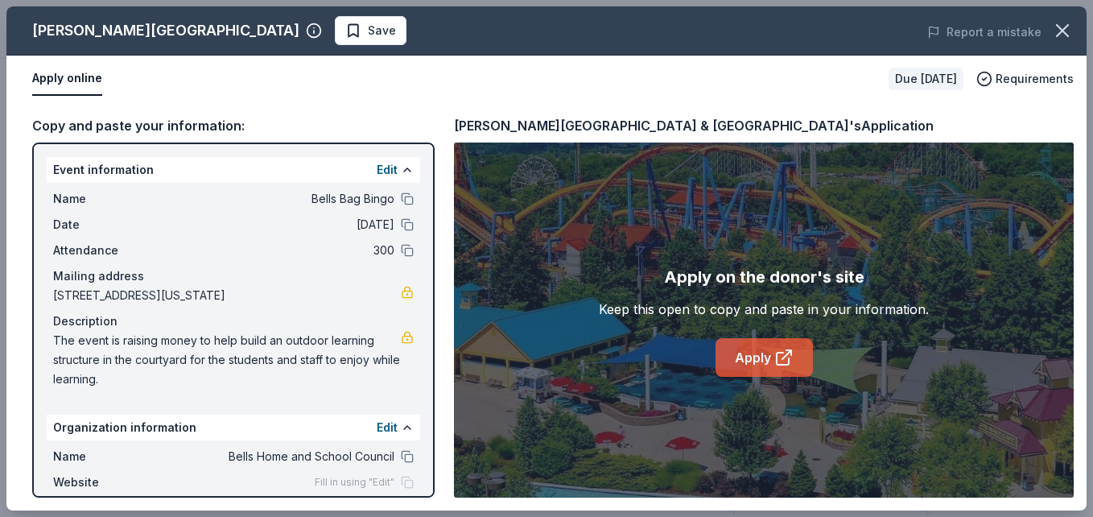
click at [768, 350] on link "Apply" at bounding box center [764, 357] width 97 height 39
click at [758, 357] on link "Apply" at bounding box center [764, 357] width 97 height 39
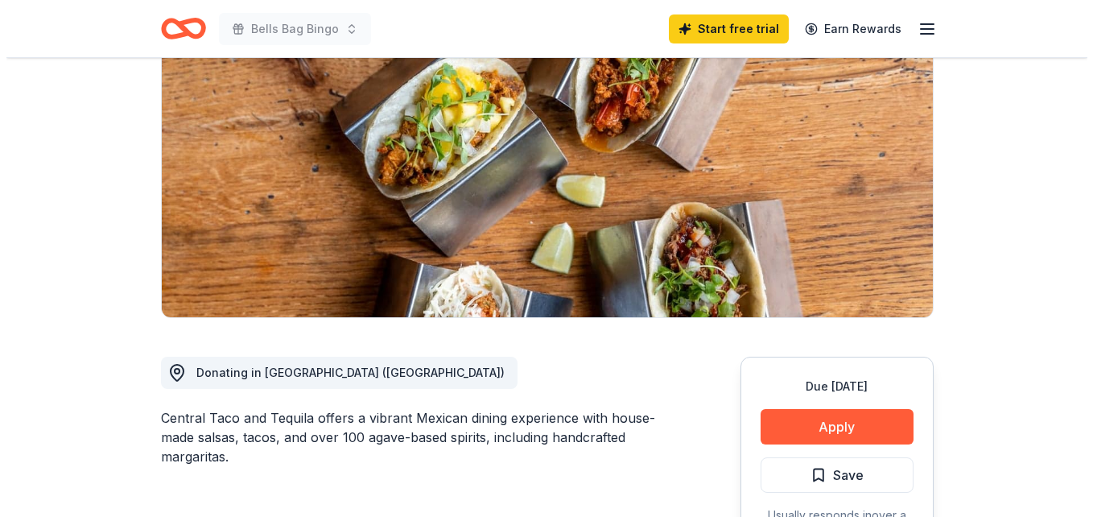
scroll to position [215, 0]
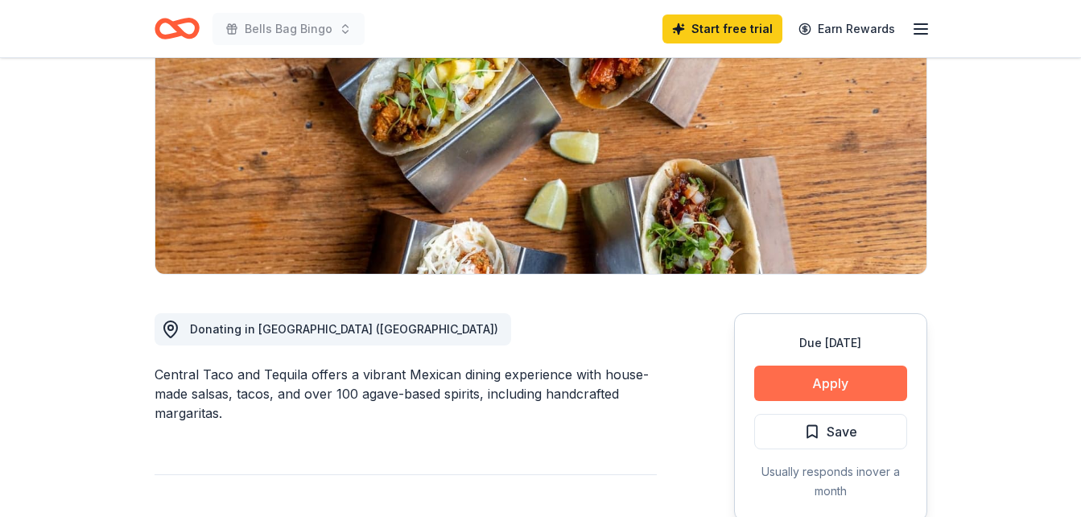
click at [844, 379] on button "Apply" at bounding box center [830, 382] width 153 height 35
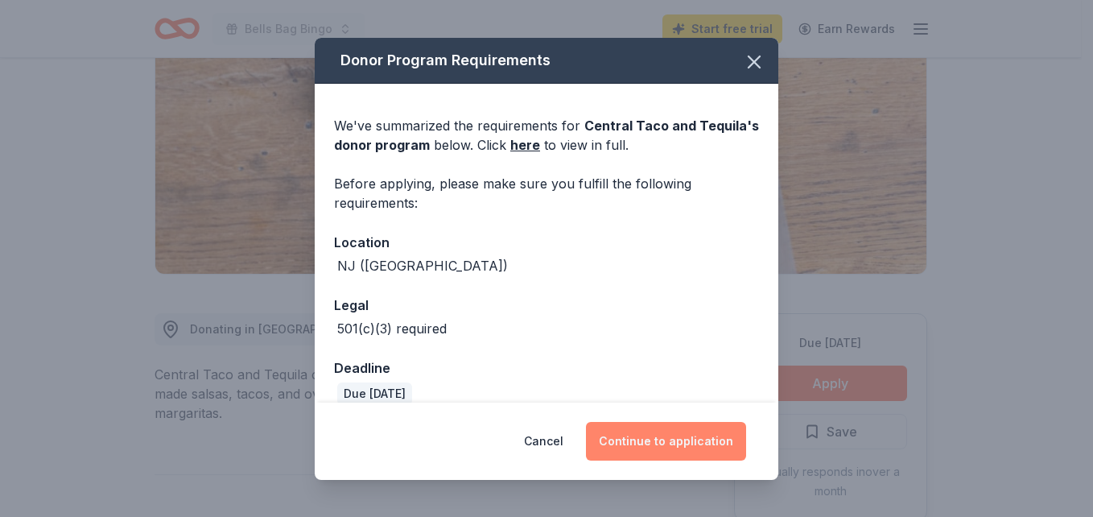
click at [667, 438] on button "Continue to application" at bounding box center [666, 441] width 160 height 39
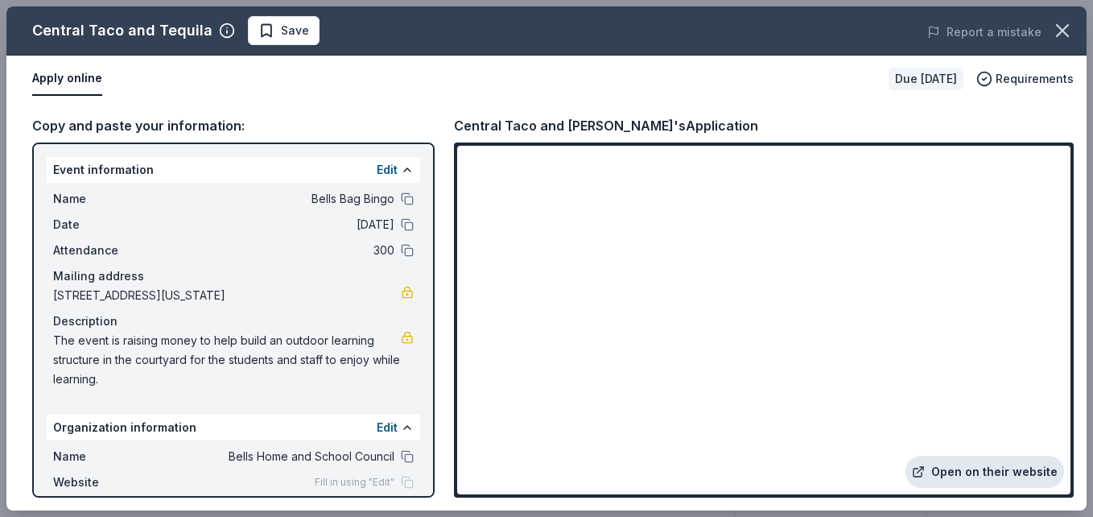
click at [1061, 481] on link "Open on their website" at bounding box center [985, 472] width 159 height 32
click at [1059, 483] on link "Open on their website" at bounding box center [985, 472] width 159 height 32
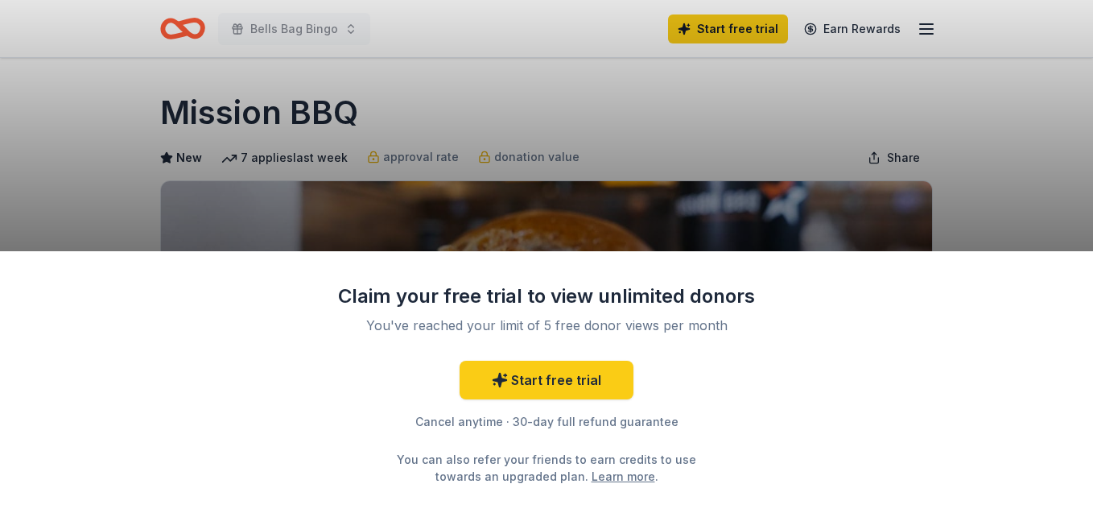
click at [952, 177] on div "Claim your free trial to view unlimited donors You've reached your limit of 5 f…" at bounding box center [546, 258] width 1093 height 517
